Goal: Transaction & Acquisition: Purchase product/service

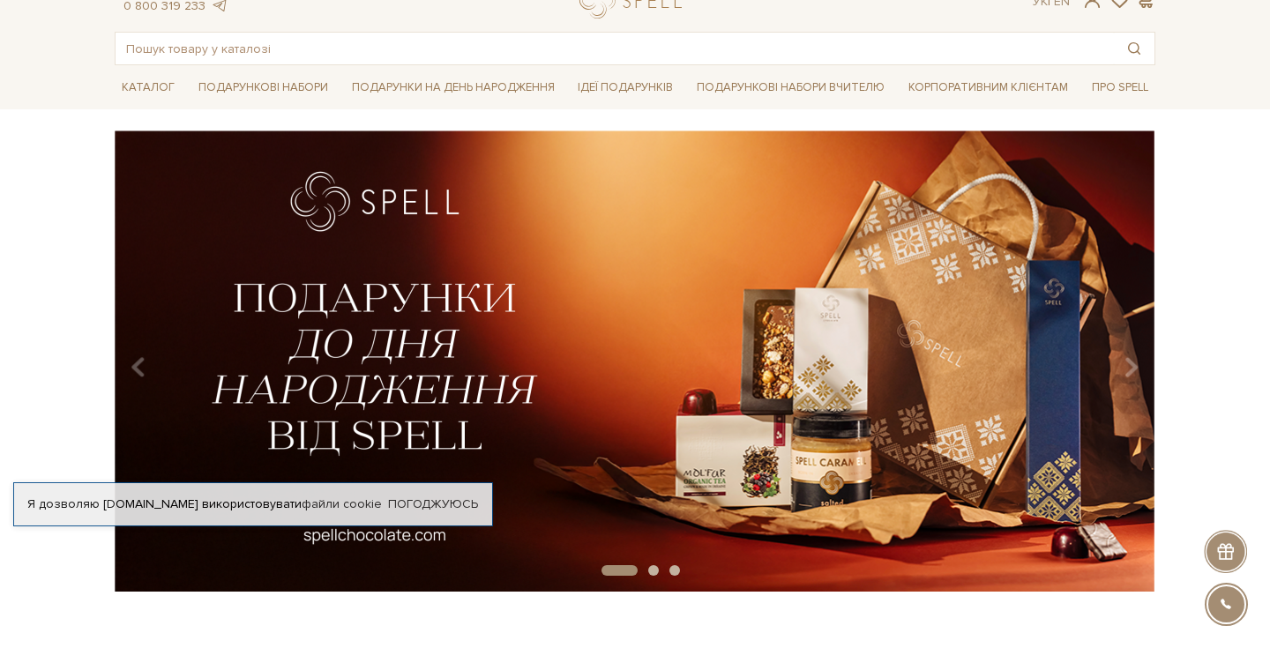
scroll to position [68, 0]
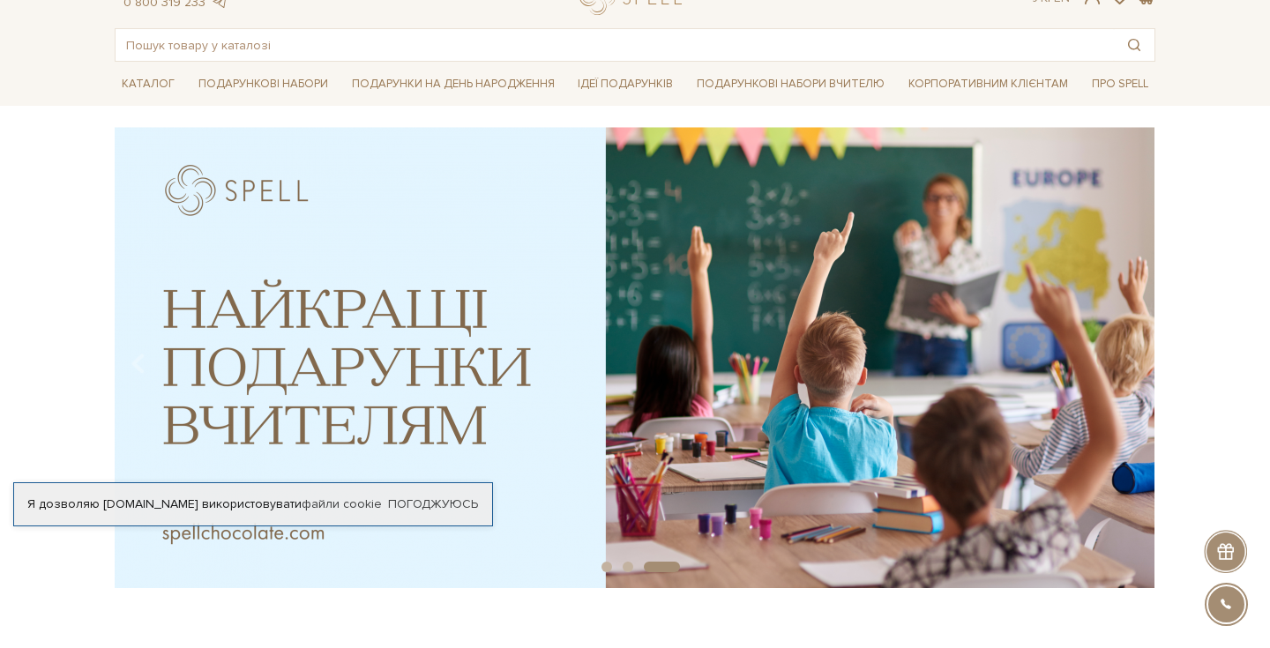
click at [395, 356] on div at bounding box center [635, 324] width 1270 height 648
click at [395, 356] on img at bounding box center [635, 357] width 1040 height 461
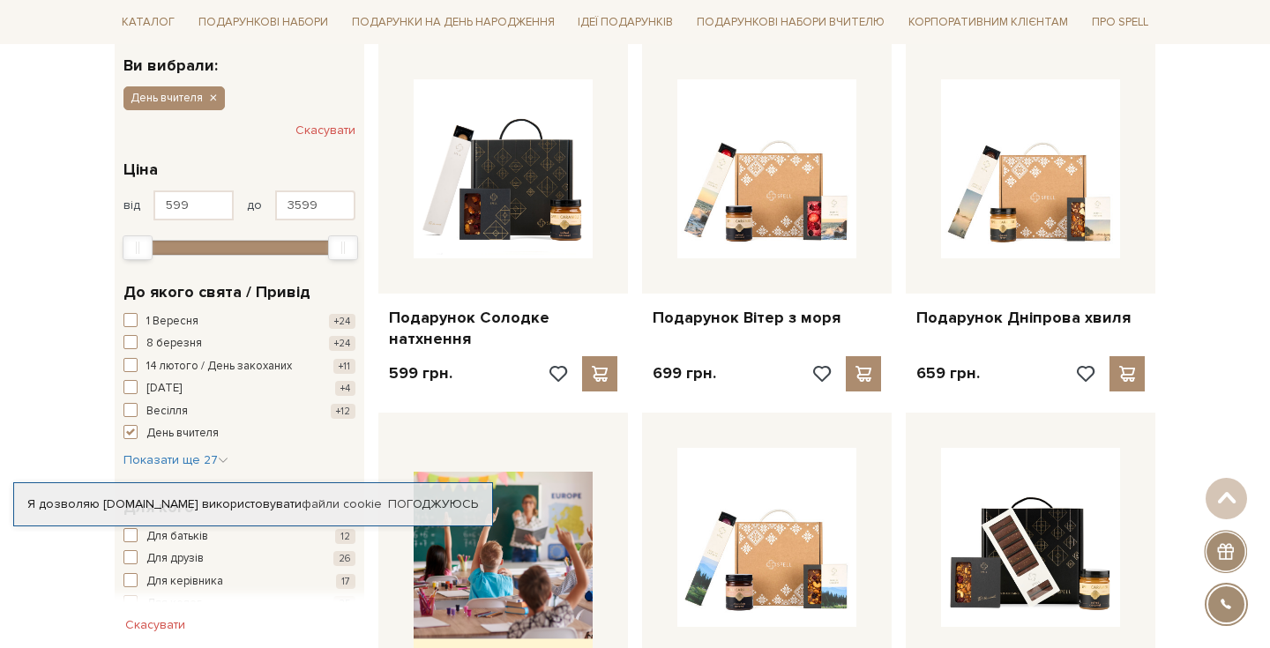
scroll to position [298, 0]
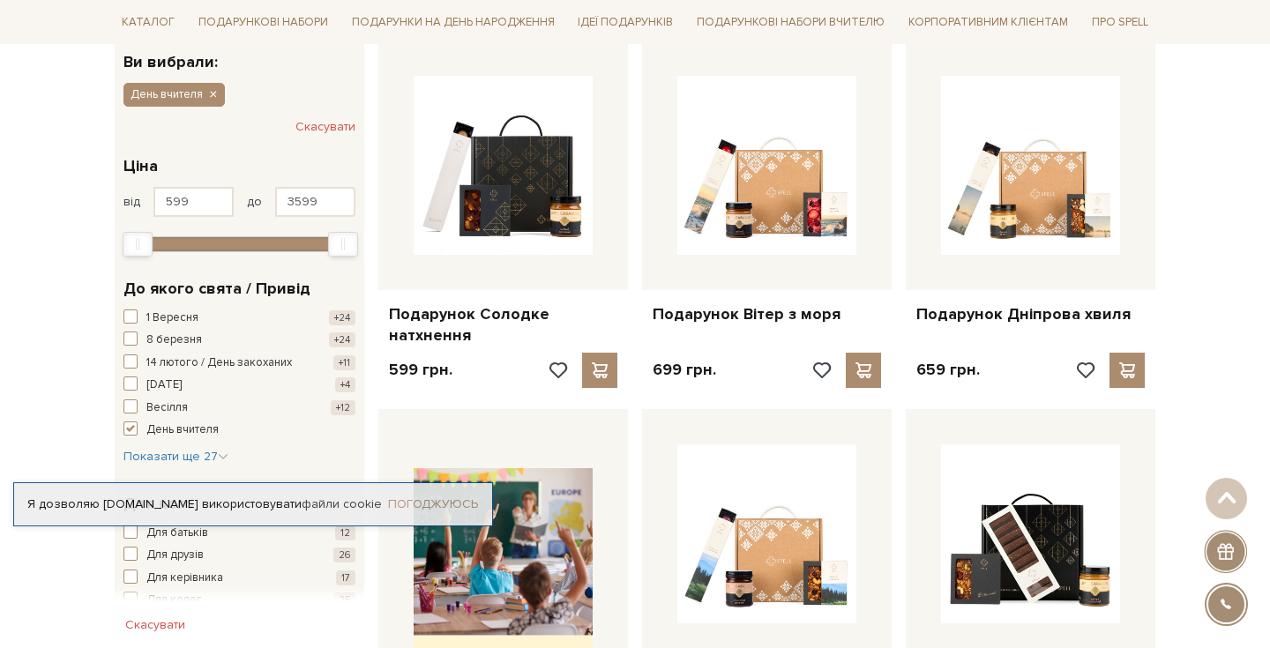
click at [413, 503] on link "Погоджуюсь" at bounding box center [433, 504] width 90 height 16
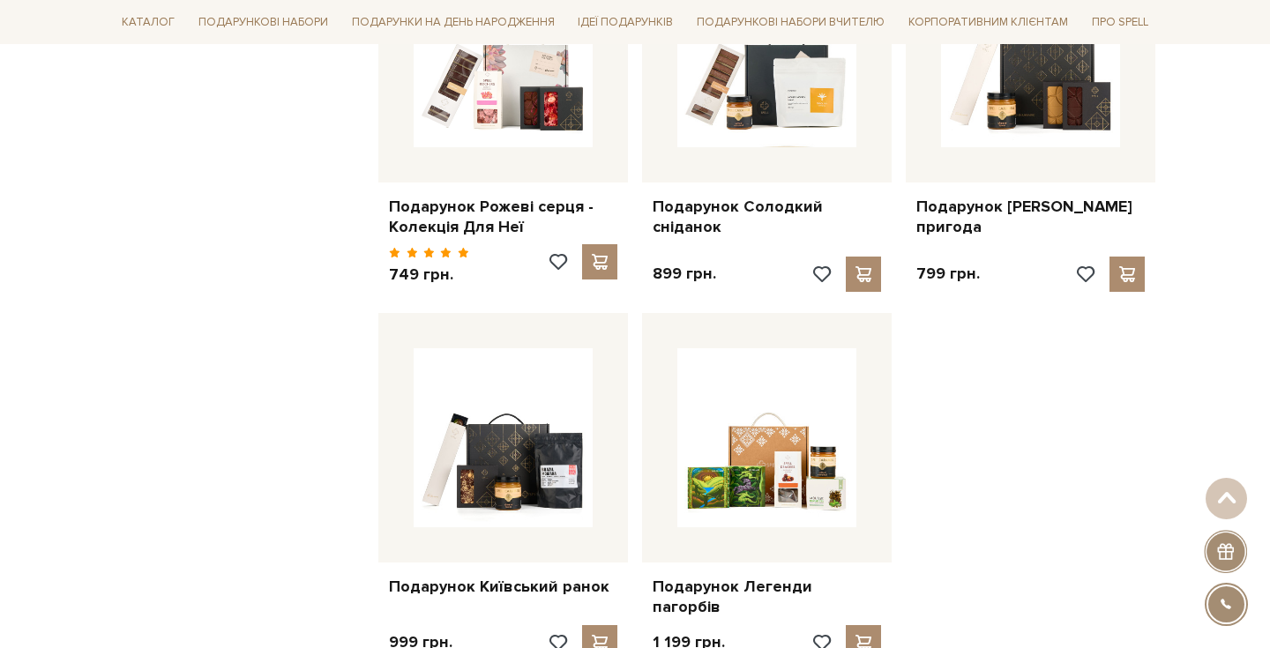
scroll to position [2066, 0]
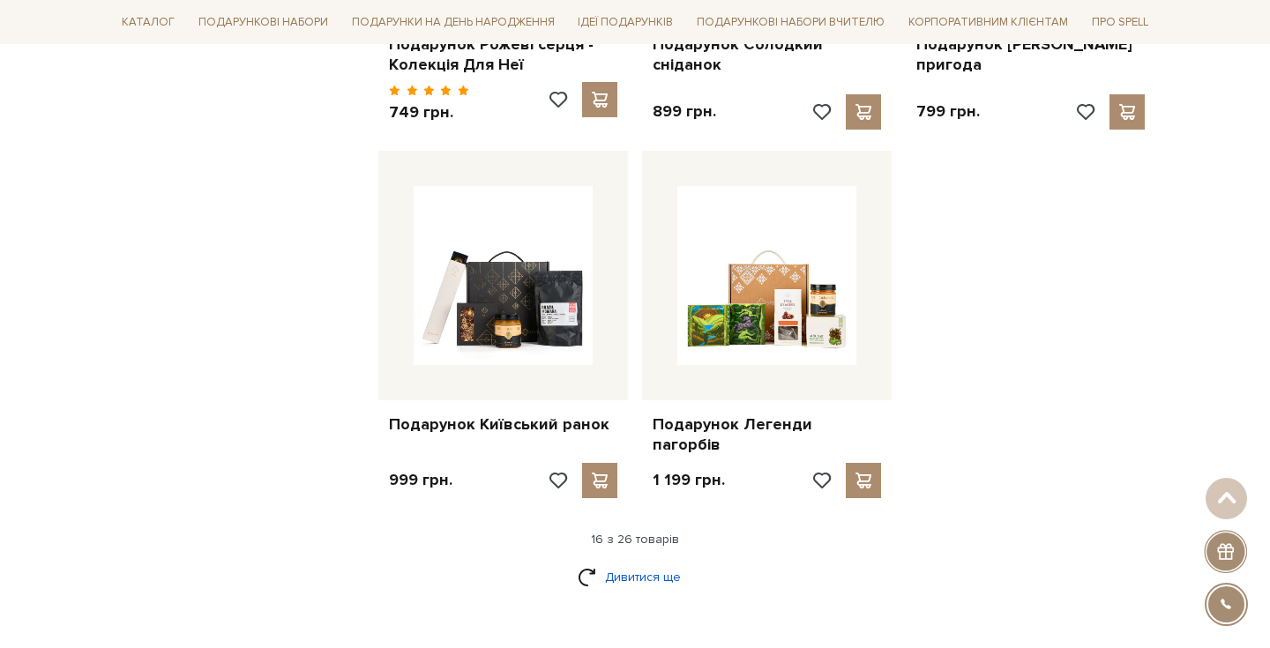
click at [624, 562] on link "Дивитися ще" at bounding box center [635, 577] width 115 height 31
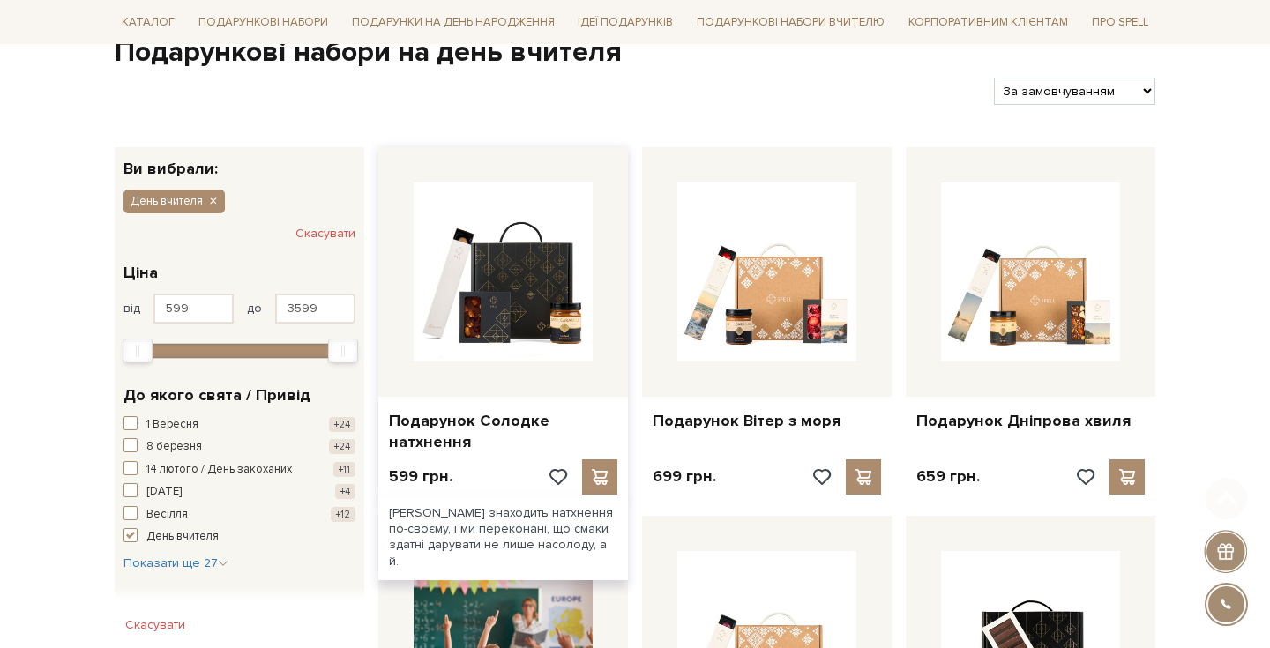
scroll to position [195, 0]
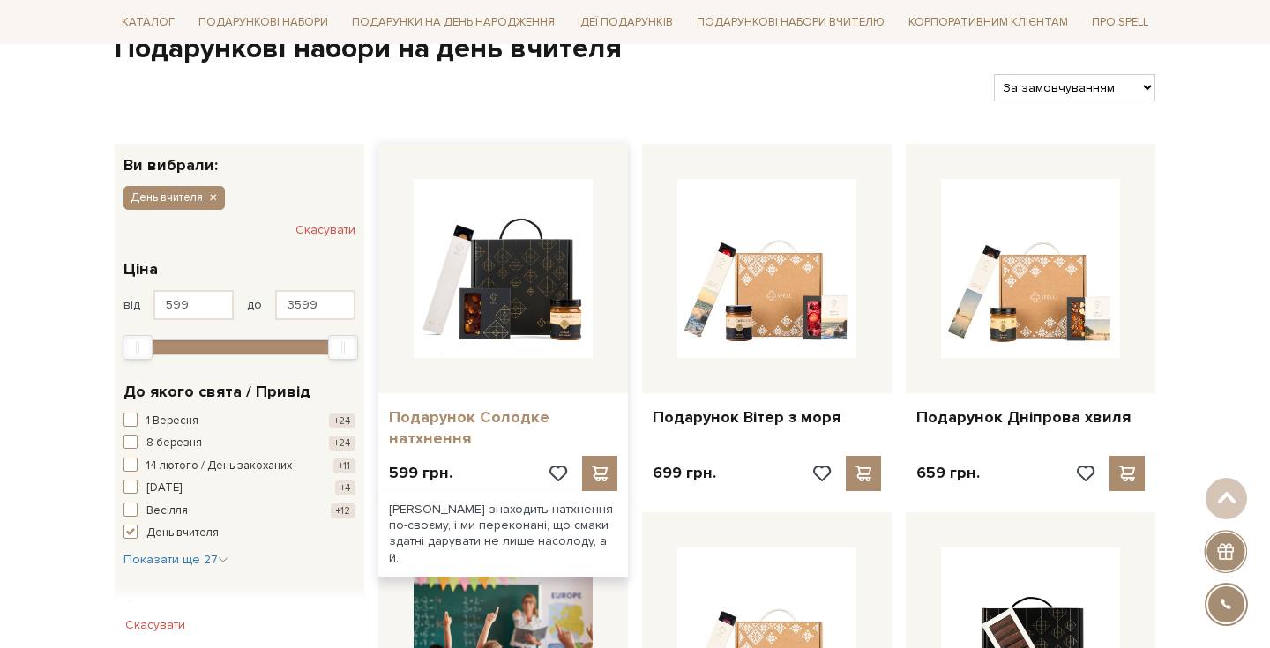
click at [466, 407] on link "Подарунок Солодке натхнення" at bounding box center [503, 427] width 228 height 41
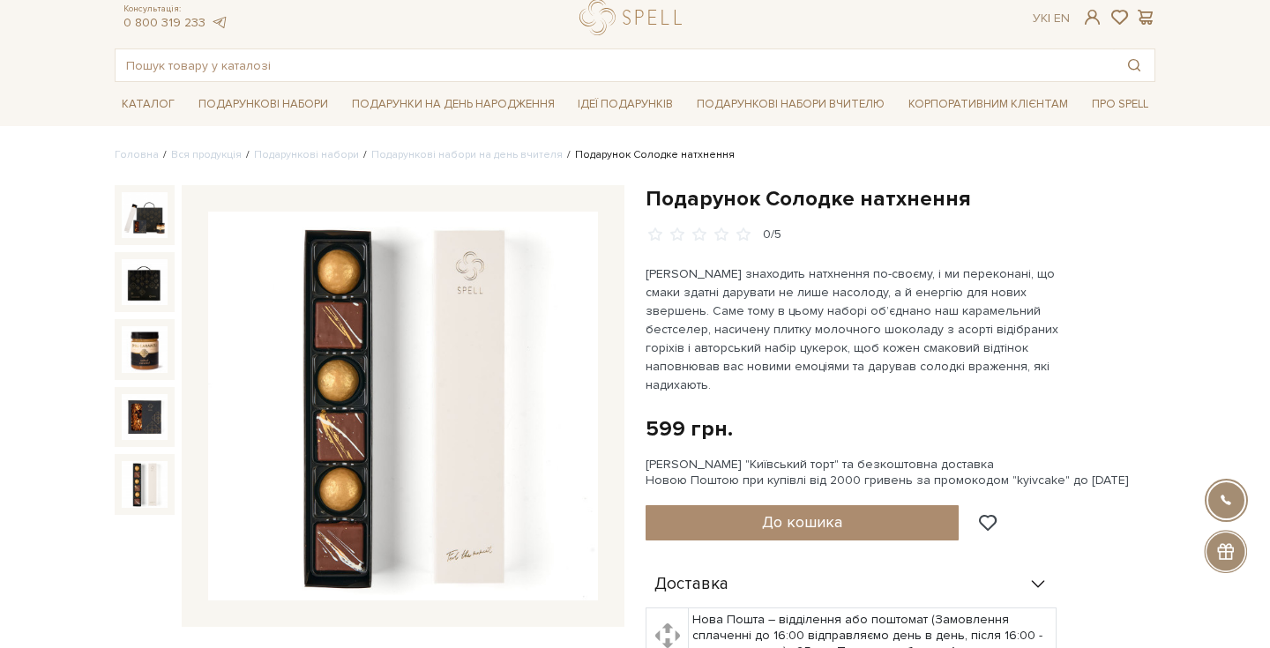
scroll to position [49, 0]
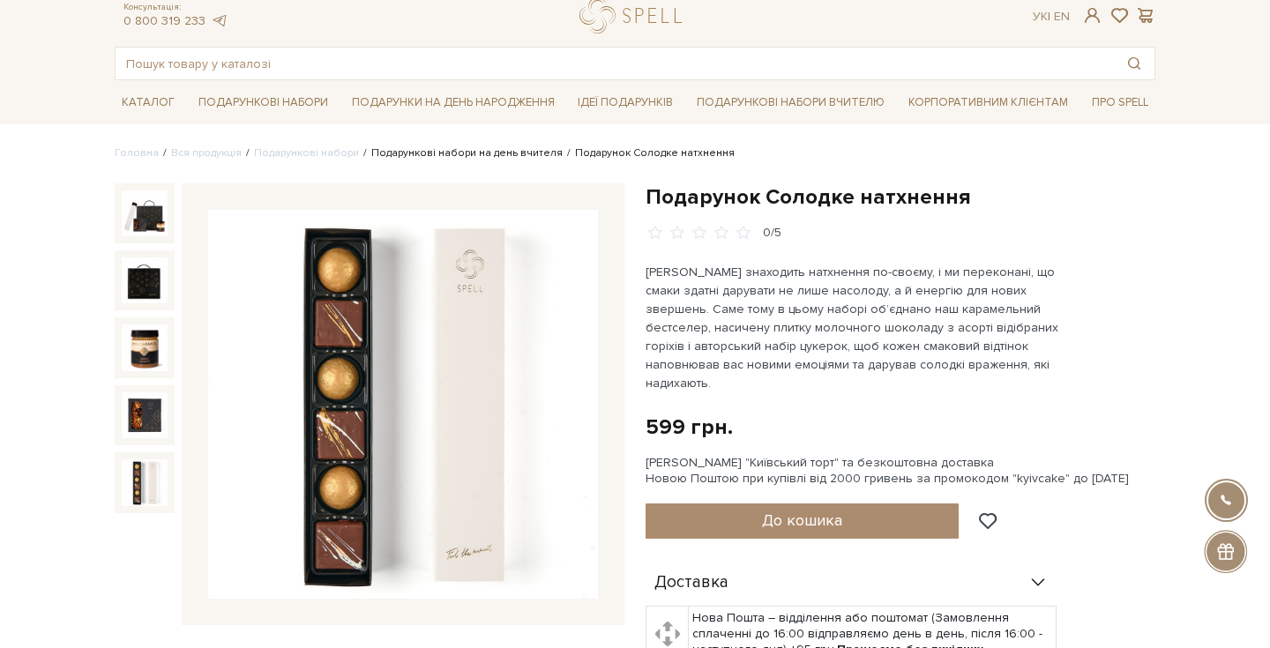
click at [498, 149] on link "Подарункові набори на день вчителя" at bounding box center [466, 152] width 191 height 13
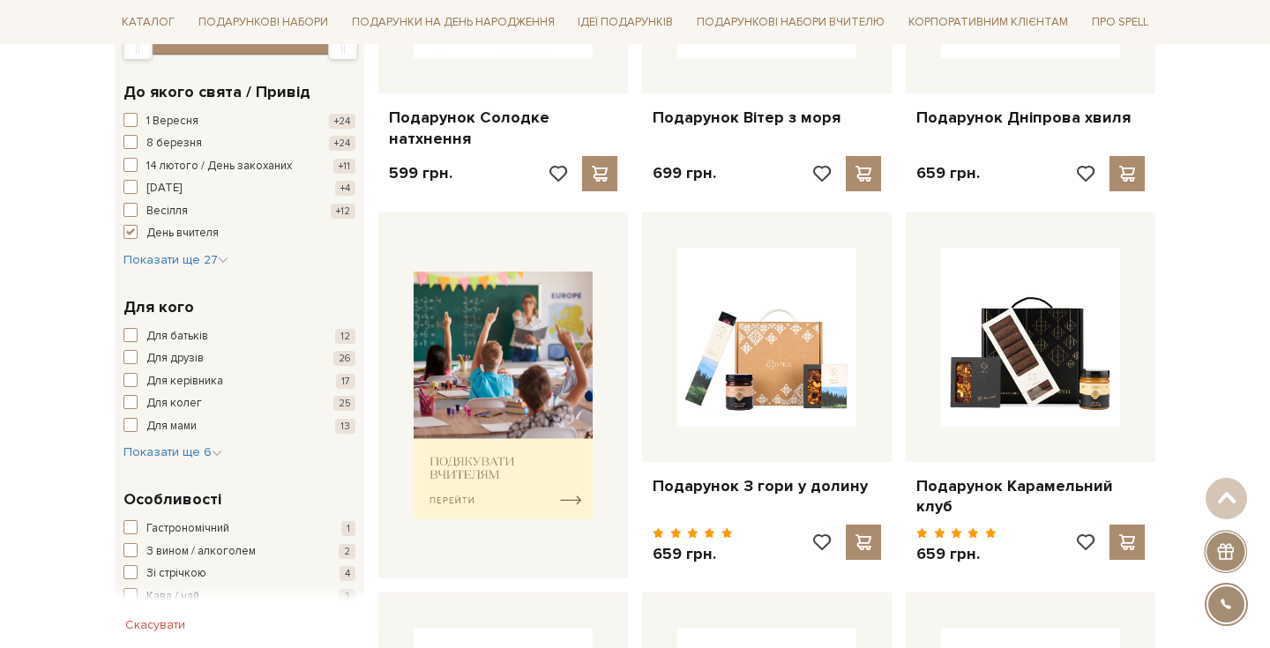
scroll to position [502, 0]
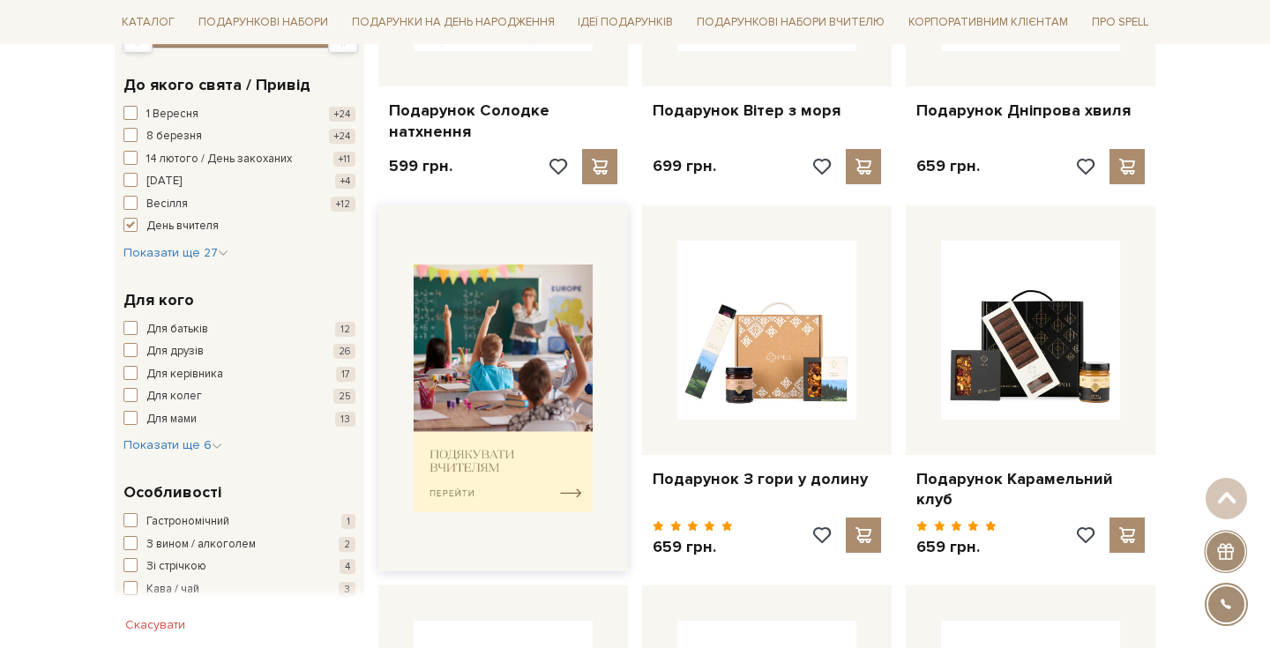
click at [454, 445] on img at bounding box center [503, 389] width 179 height 248
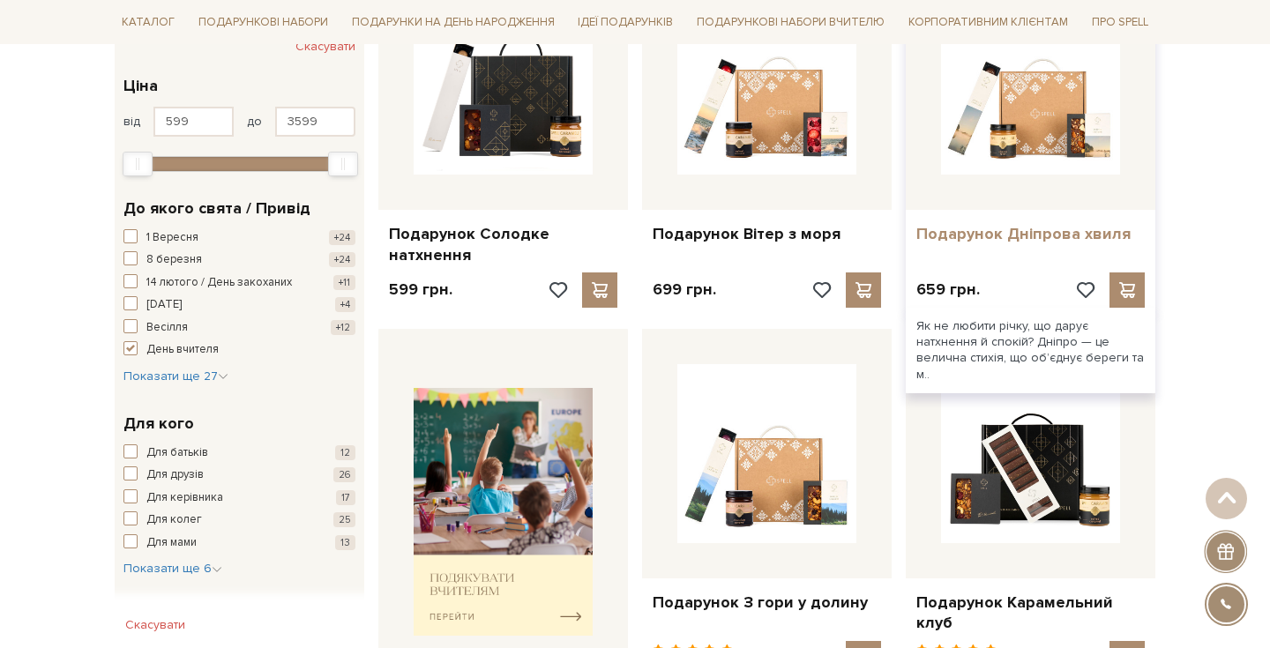
click at [999, 227] on link "Подарунок Дніпрова хвиля" at bounding box center [1030, 234] width 228 height 20
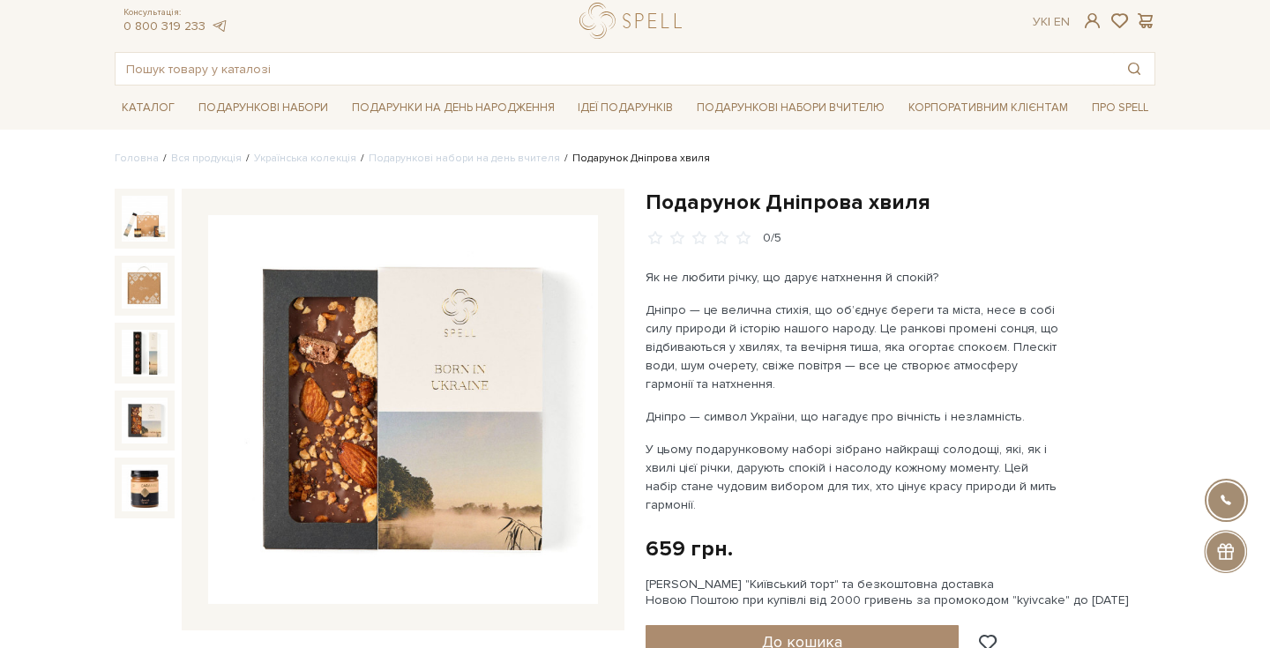
scroll to position [44, 0]
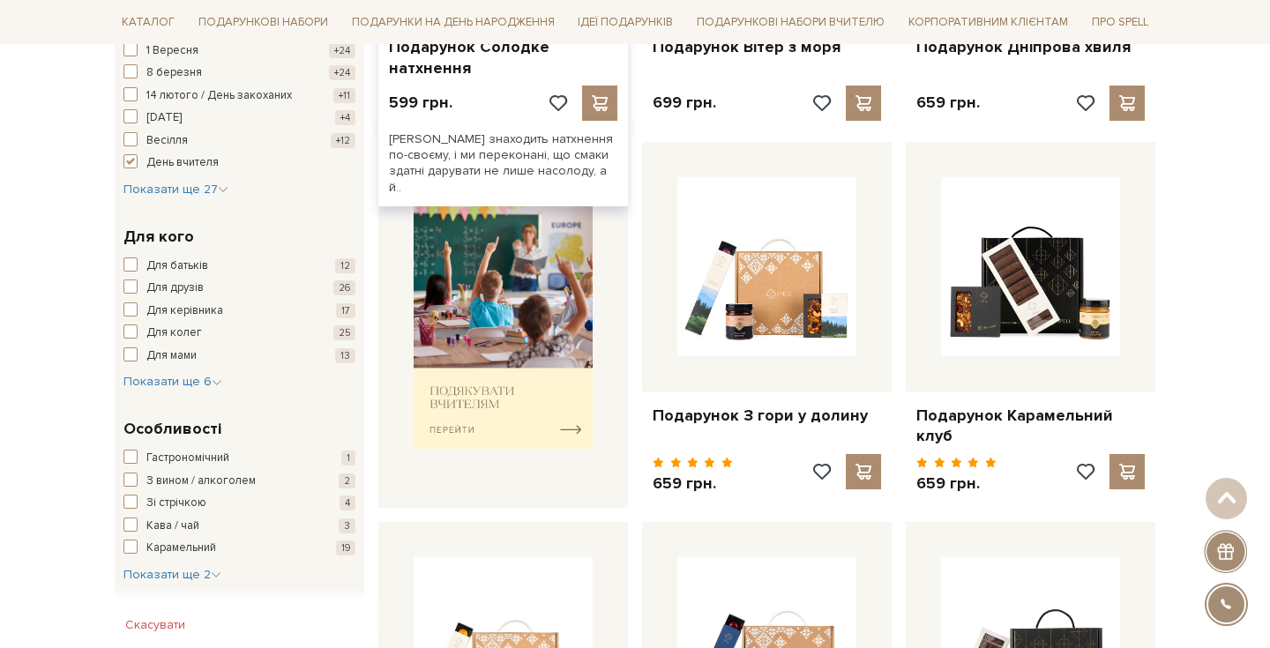
scroll to position [570, 0]
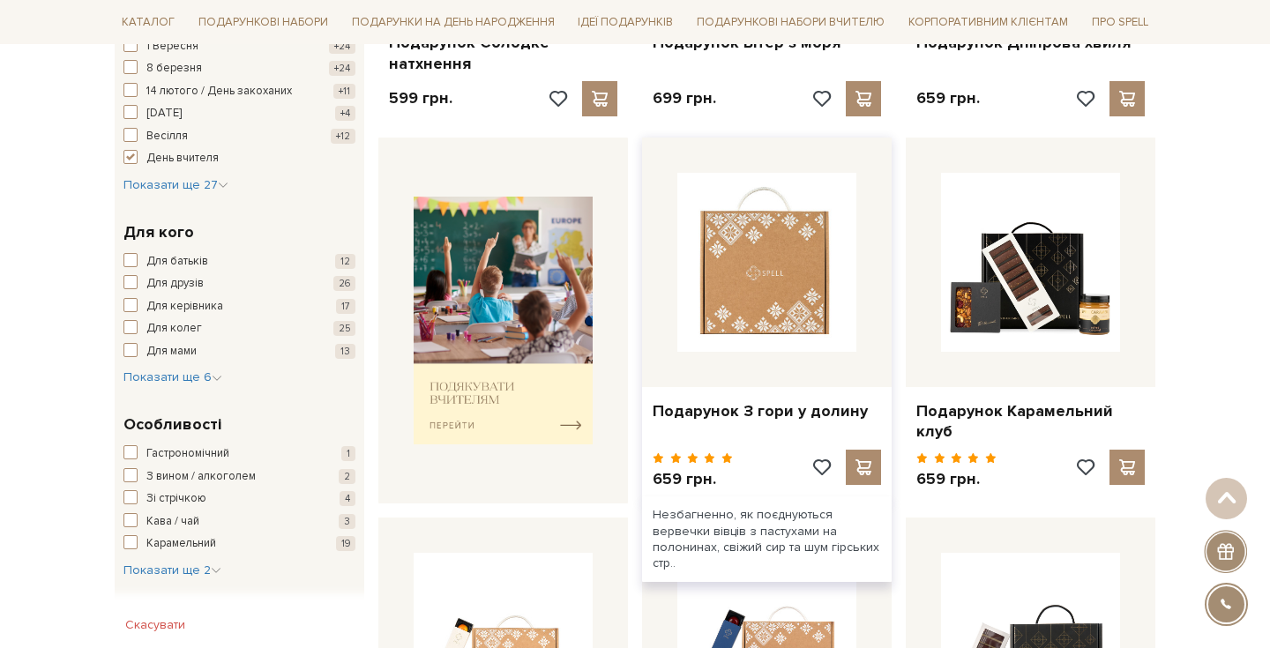
click at [817, 246] on img at bounding box center [766, 262] width 179 height 179
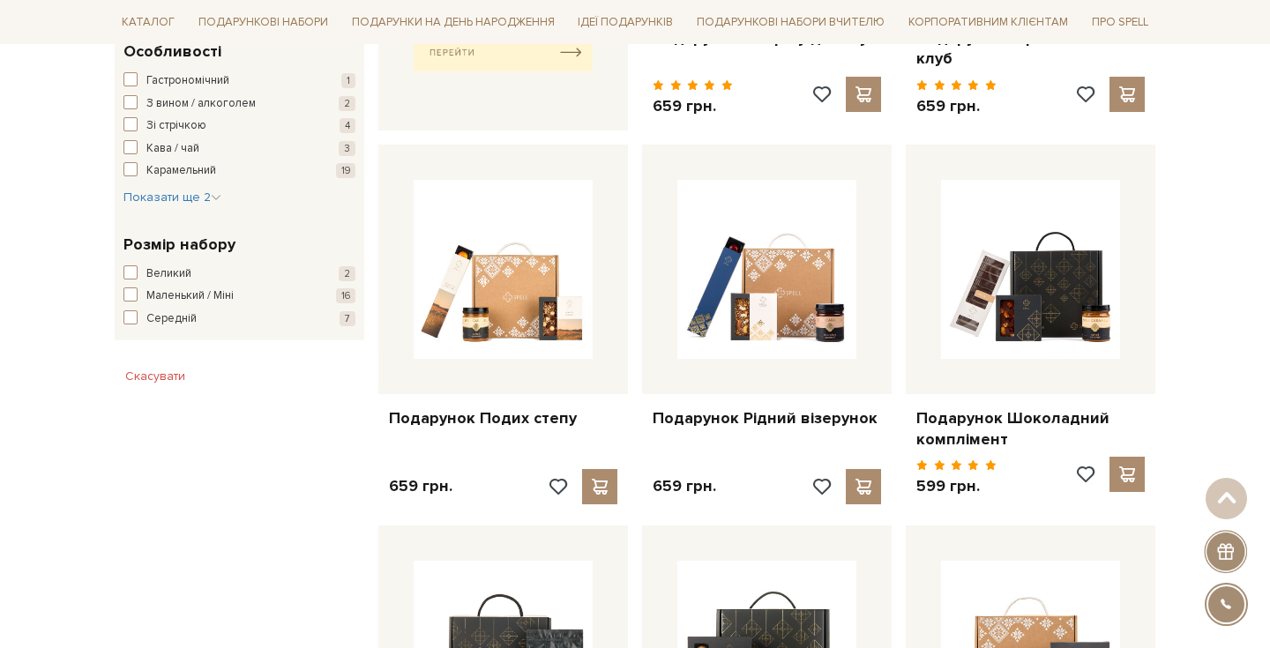
scroll to position [943, 0]
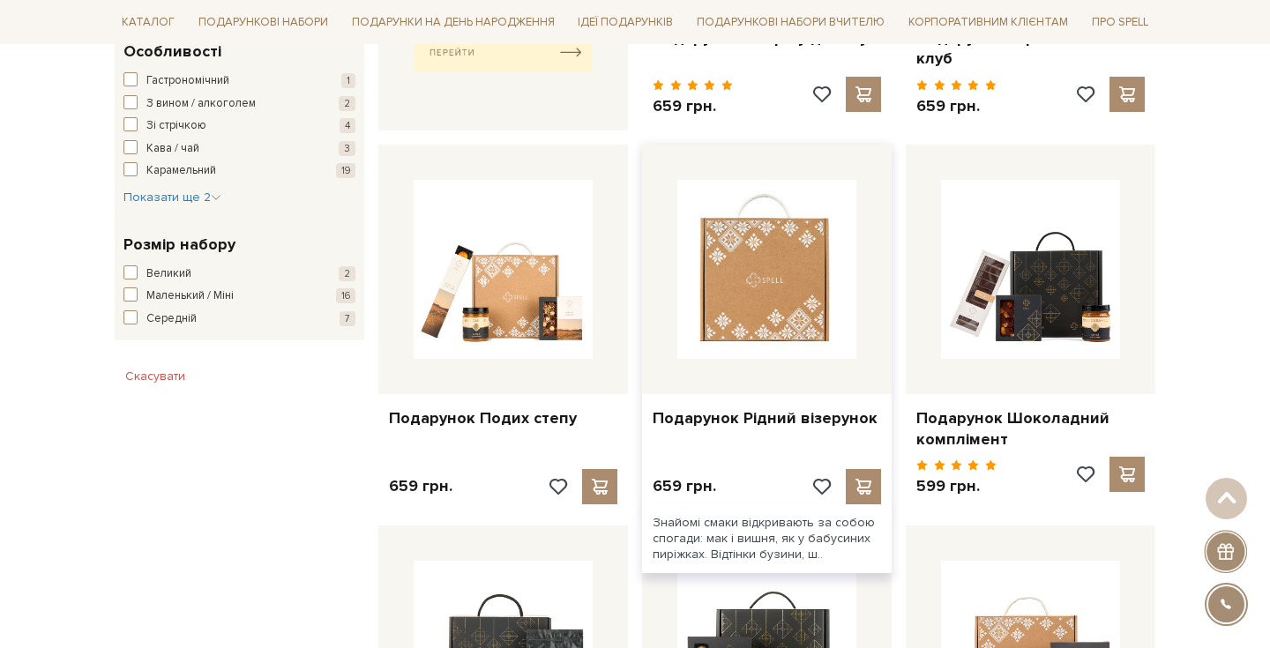
click at [726, 250] on img at bounding box center [766, 269] width 179 height 179
